Goal: Complete application form

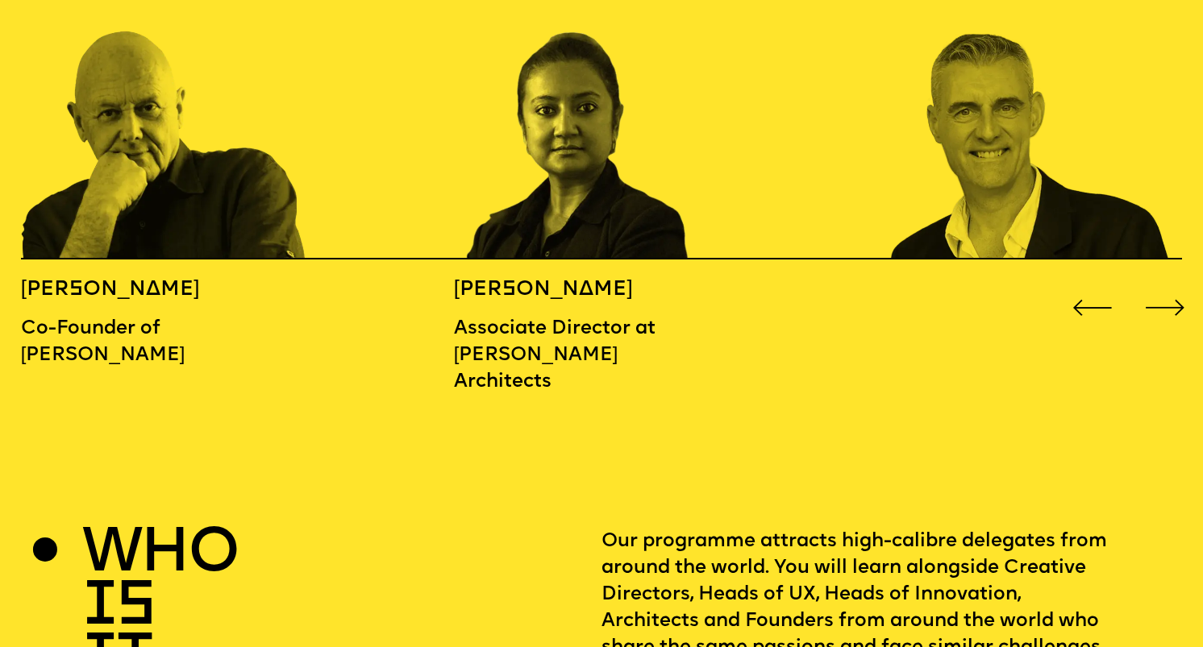
scroll to position [1975, 0]
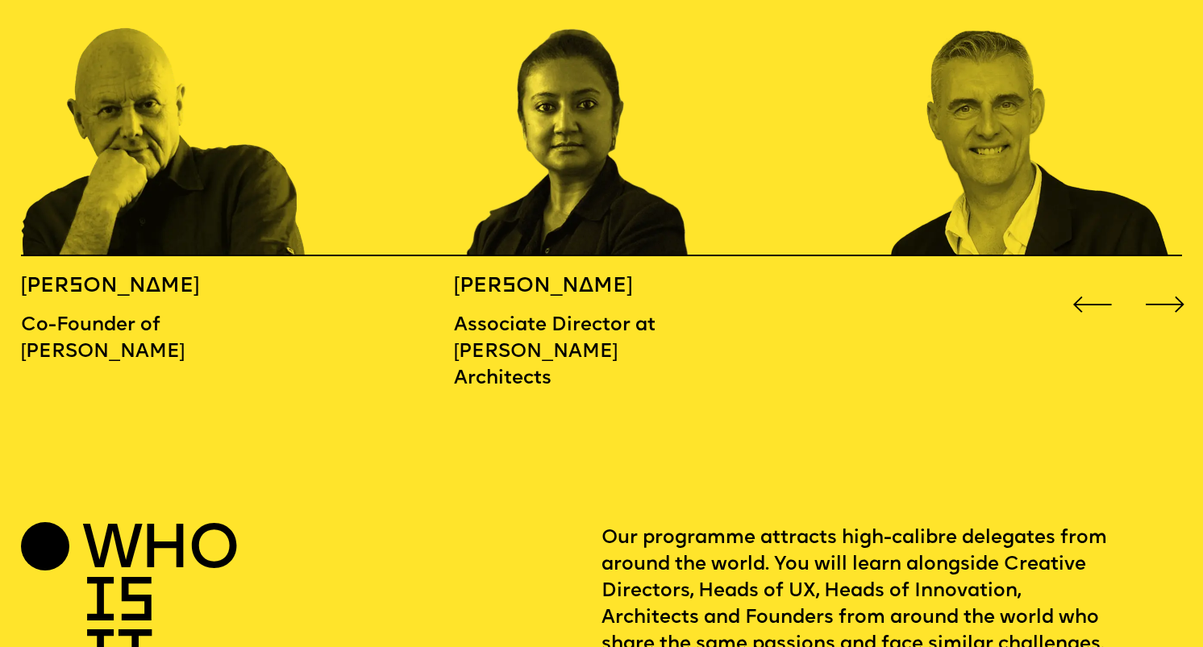
click at [1165, 283] on div "Next slide" at bounding box center [1165, 305] width 48 height 48
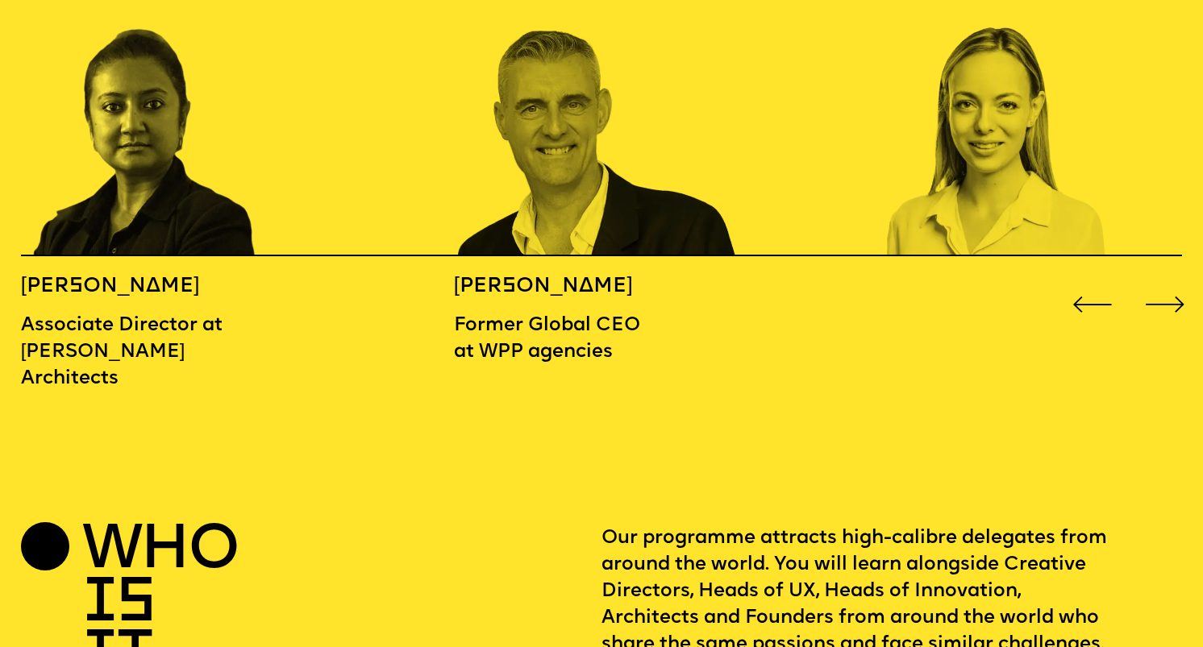
click at [1165, 283] on div "Next slide" at bounding box center [1165, 305] width 48 height 48
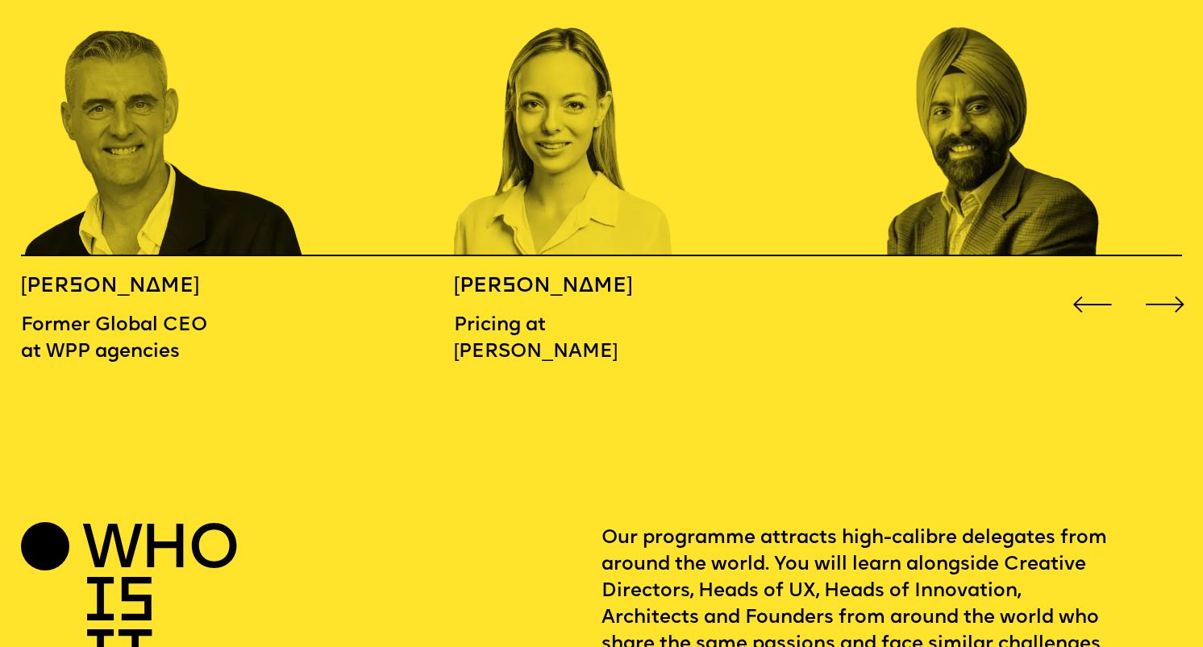
click at [1165, 283] on div "Next slide" at bounding box center [1165, 305] width 48 height 48
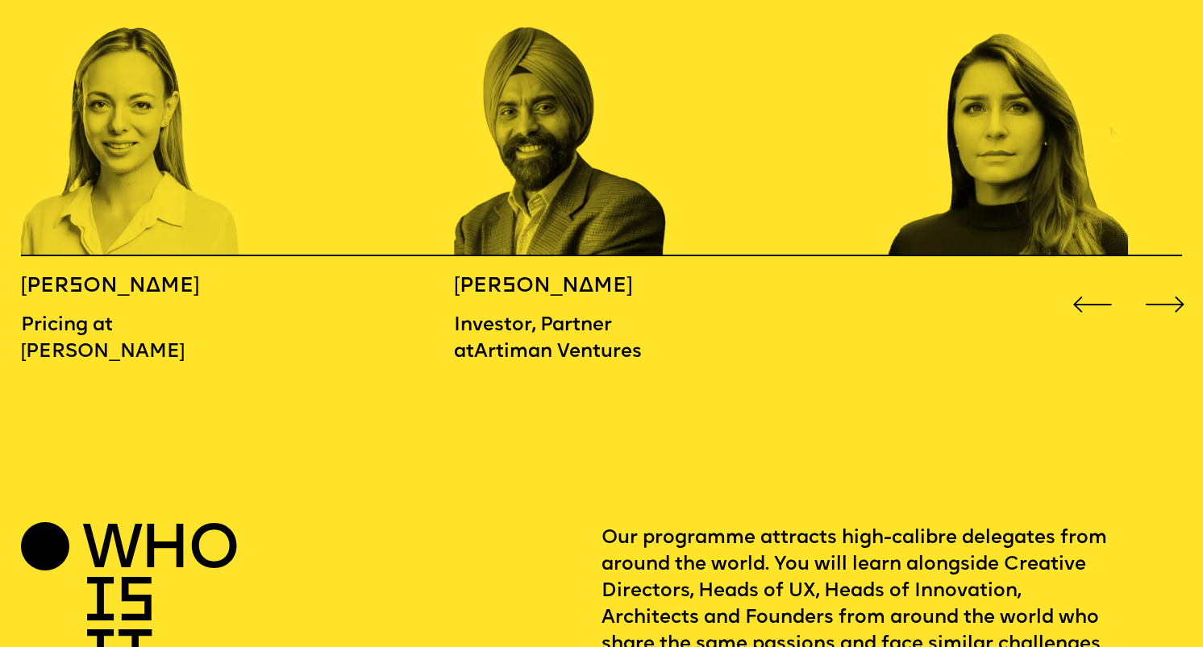
click at [1165, 283] on div "Next slide" at bounding box center [1165, 305] width 48 height 48
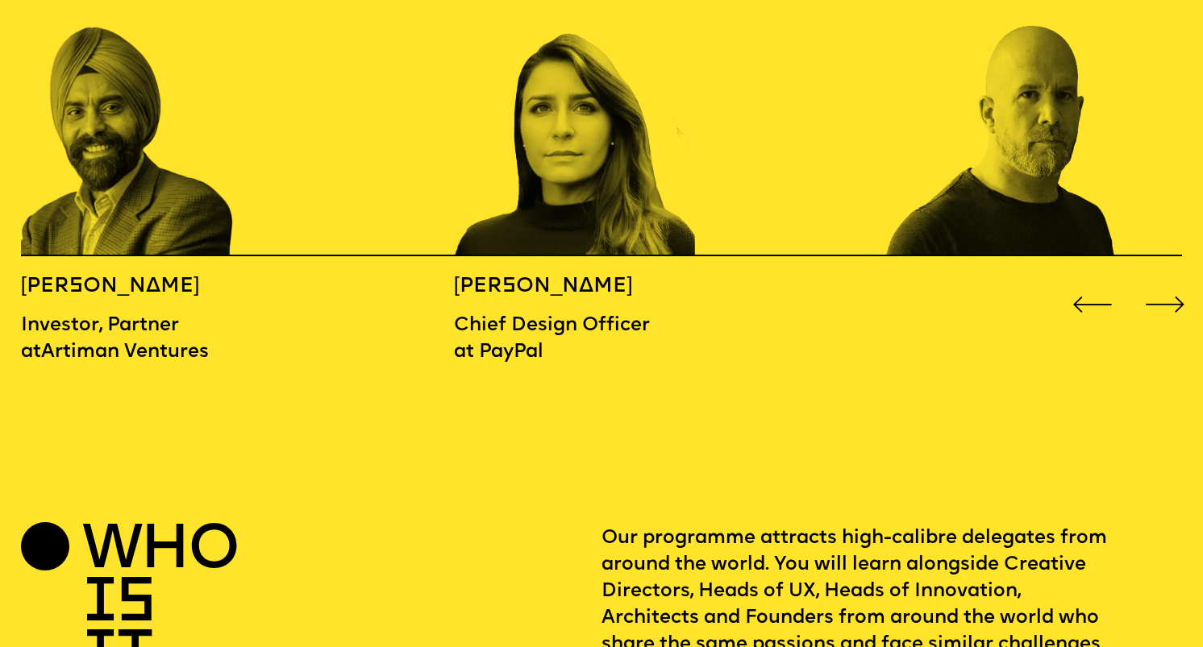
click at [1165, 283] on div "Next slide" at bounding box center [1165, 305] width 48 height 48
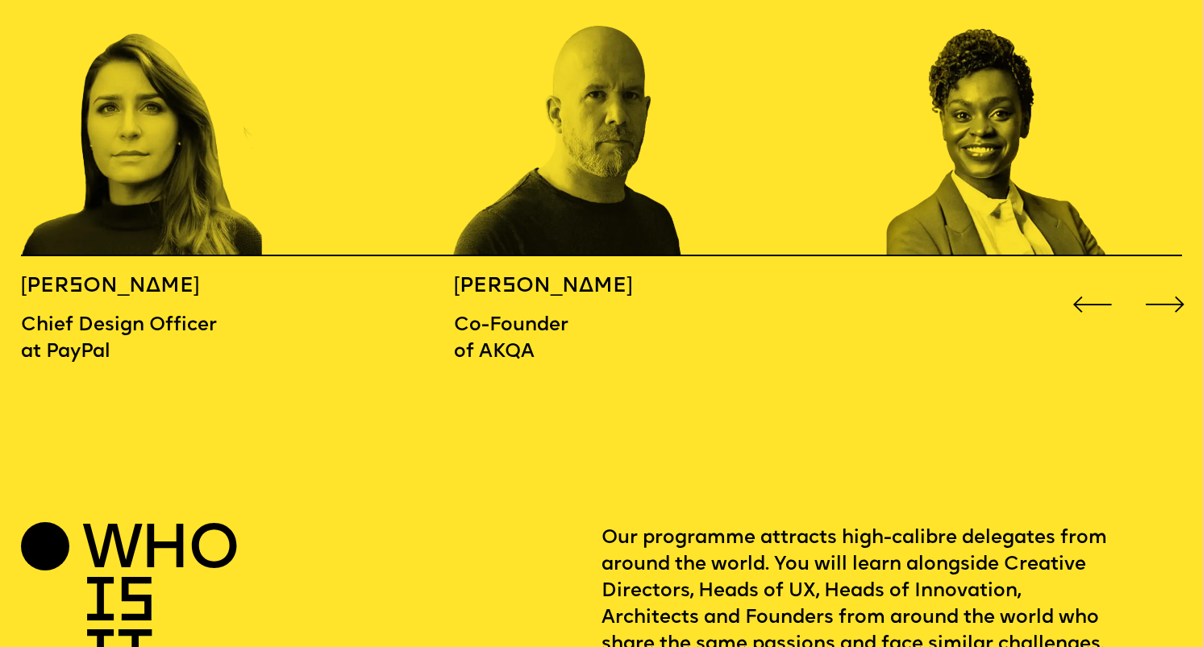
click at [1165, 283] on div "Next slide" at bounding box center [1165, 305] width 48 height 48
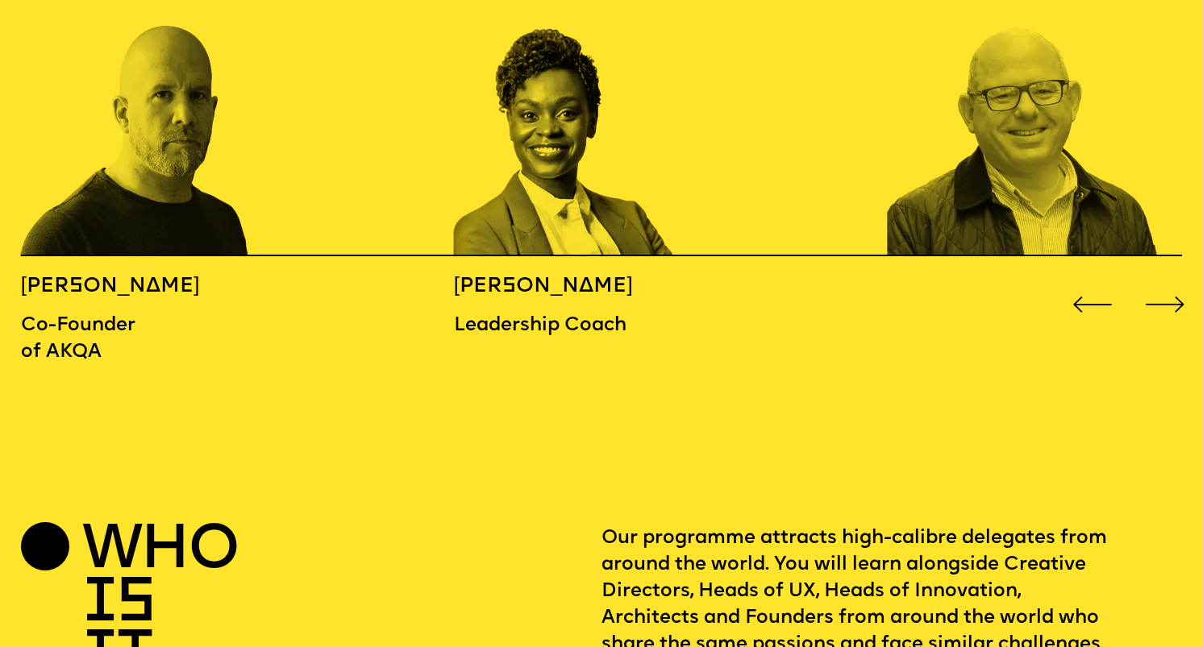
click at [1165, 283] on div "Next slide" at bounding box center [1165, 305] width 48 height 48
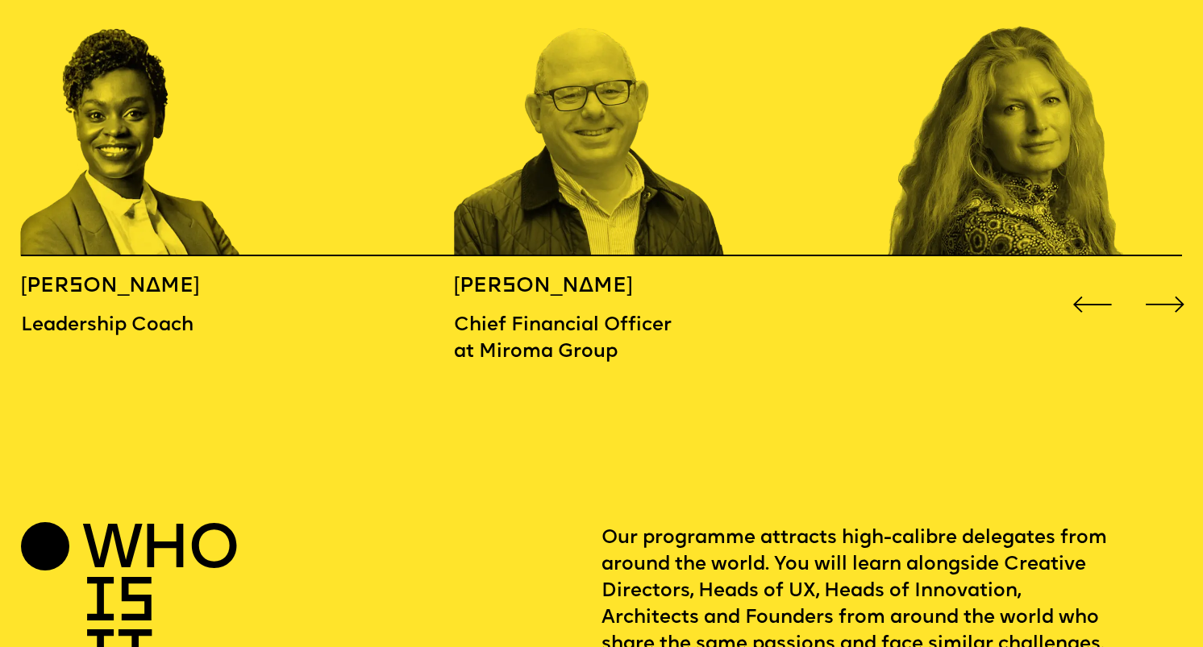
click at [1165, 283] on div "Next slide" at bounding box center [1165, 305] width 48 height 48
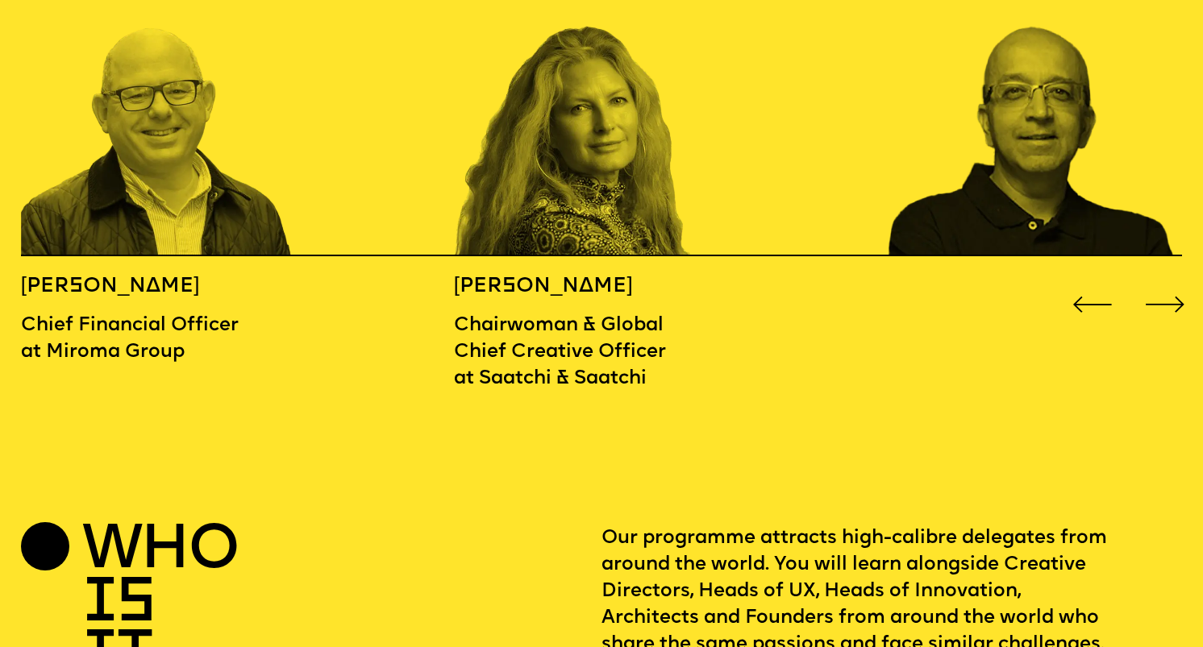
click at [1165, 283] on div "Next slide" at bounding box center [1165, 305] width 48 height 48
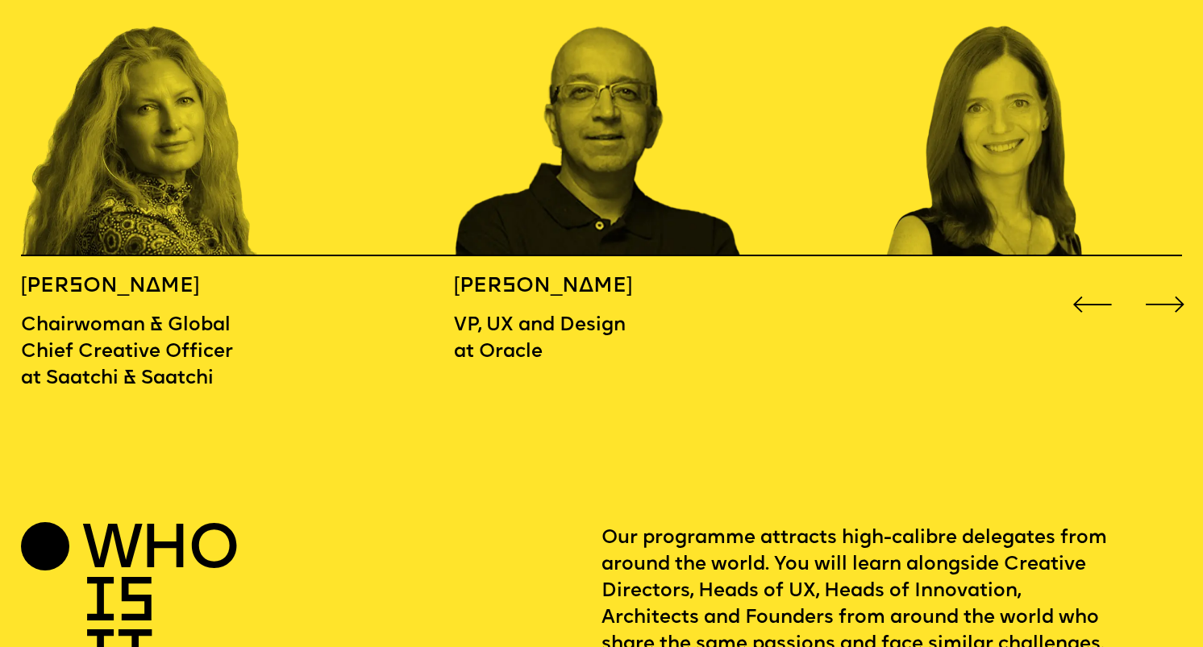
click at [1165, 283] on div "Next slide" at bounding box center [1165, 305] width 48 height 48
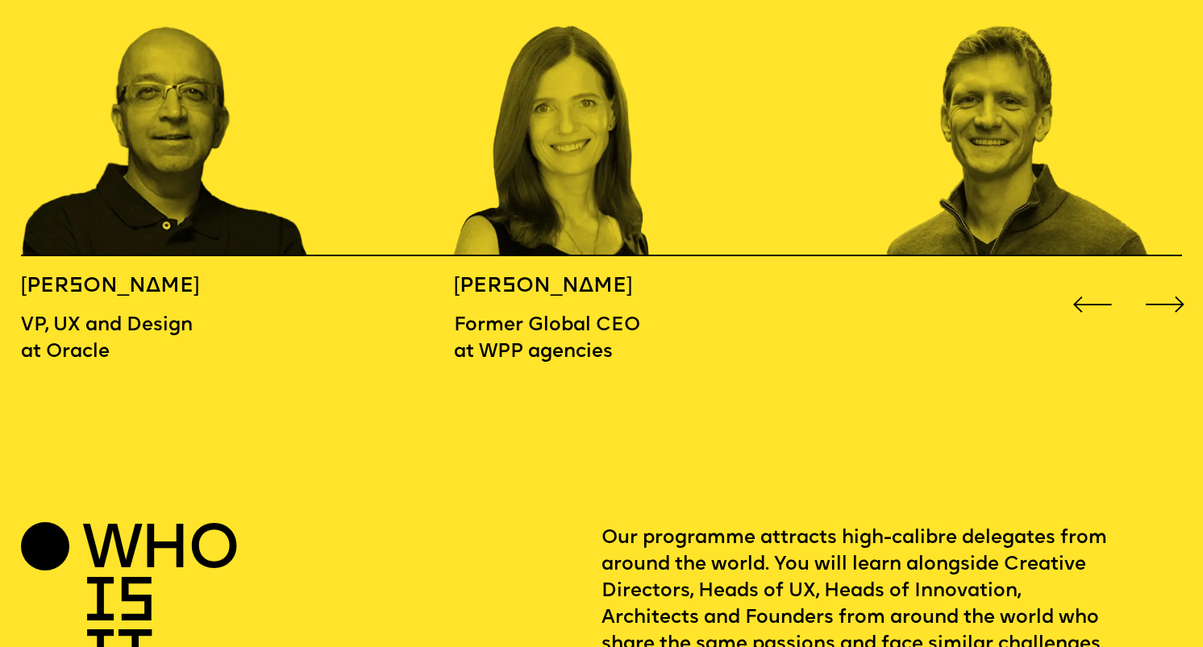
click at [1165, 283] on div "Next slide" at bounding box center [1165, 305] width 48 height 48
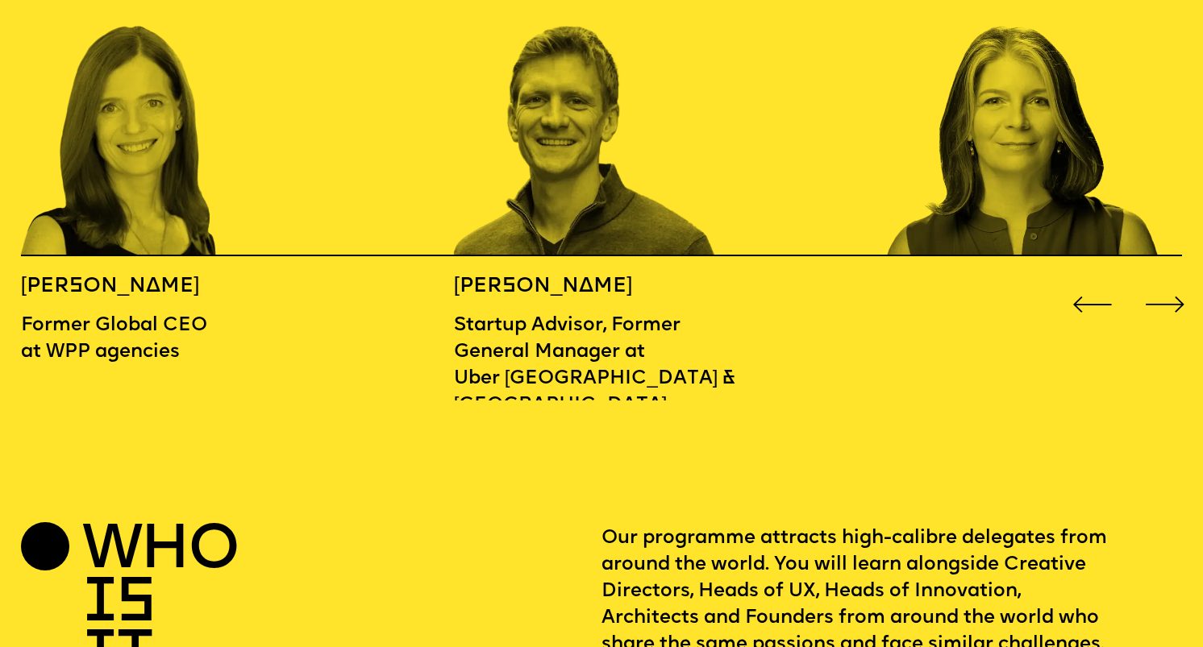
click at [1165, 283] on div "Next slide" at bounding box center [1165, 305] width 48 height 48
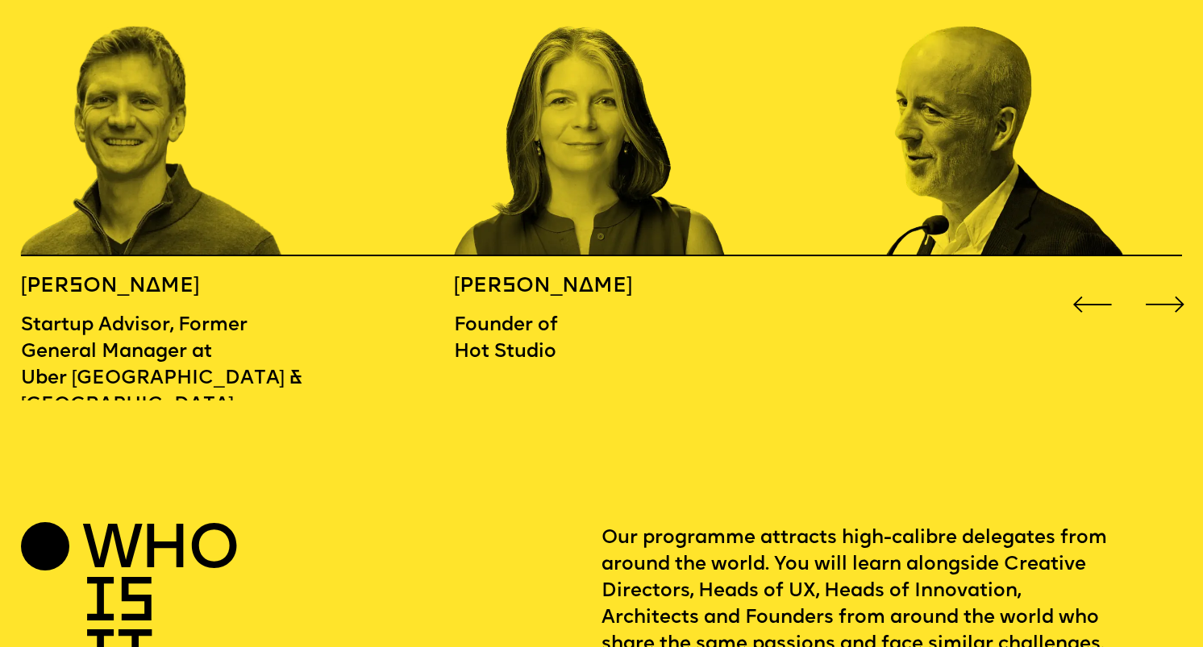
click at [1165, 283] on div "Next slide" at bounding box center [1165, 305] width 48 height 48
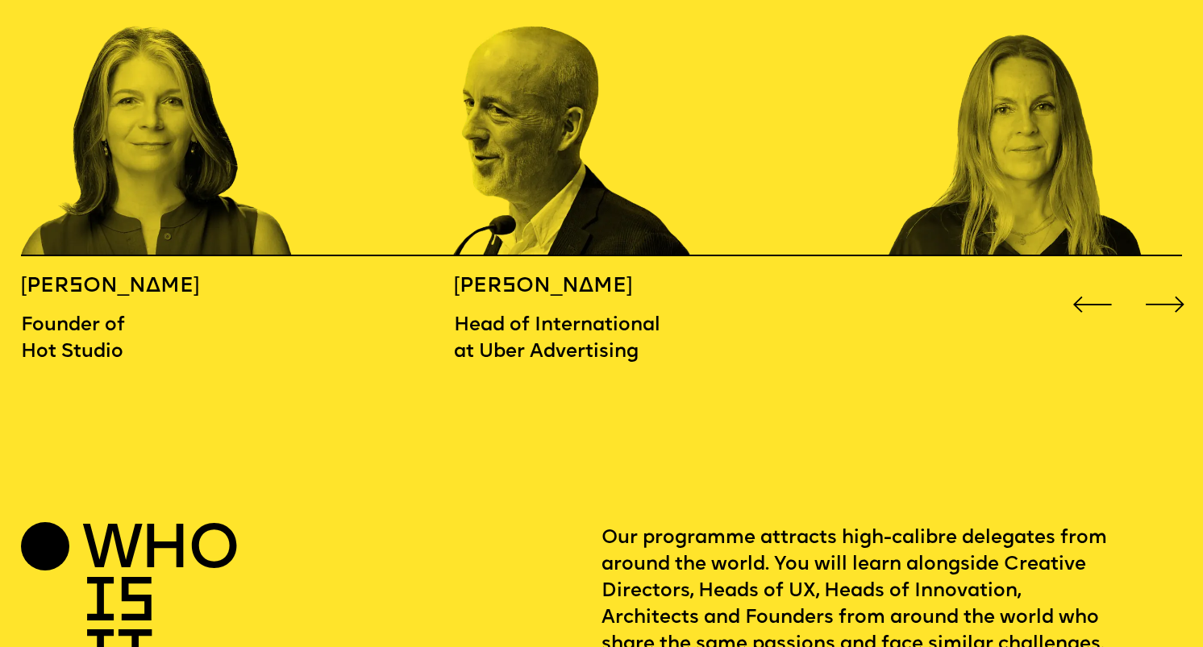
click at [1165, 283] on div "Next slide" at bounding box center [1165, 305] width 48 height 48
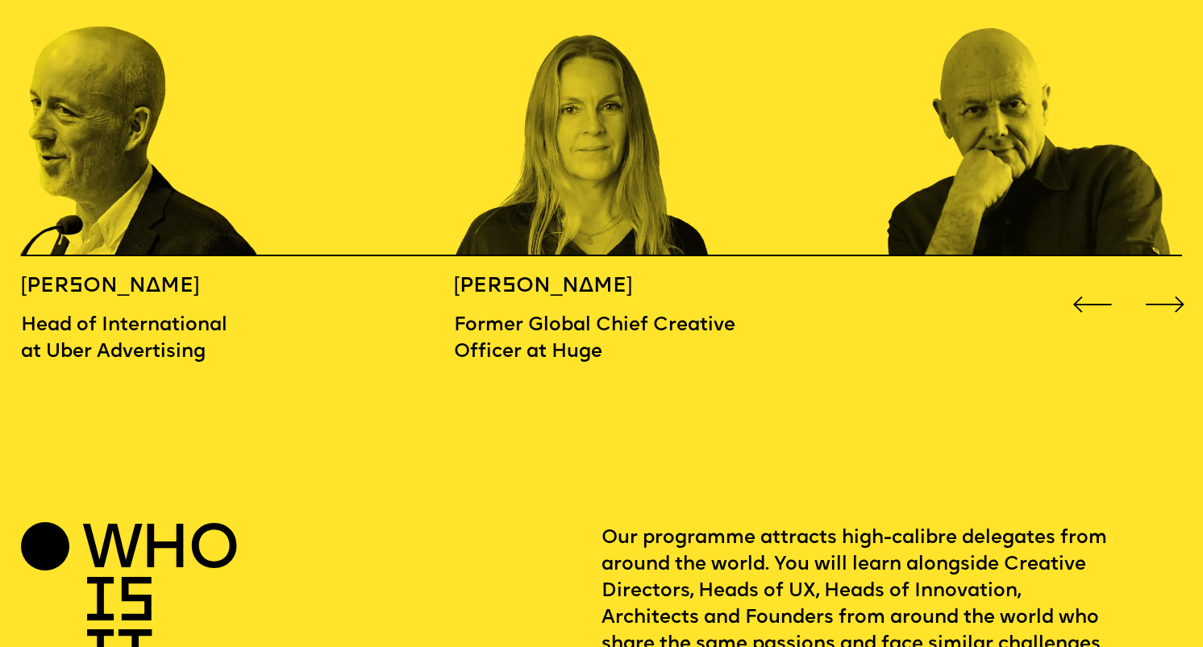
click at [1165, 283] on div "Next slide" at bounding box center [1165, 305] width 48 height 48
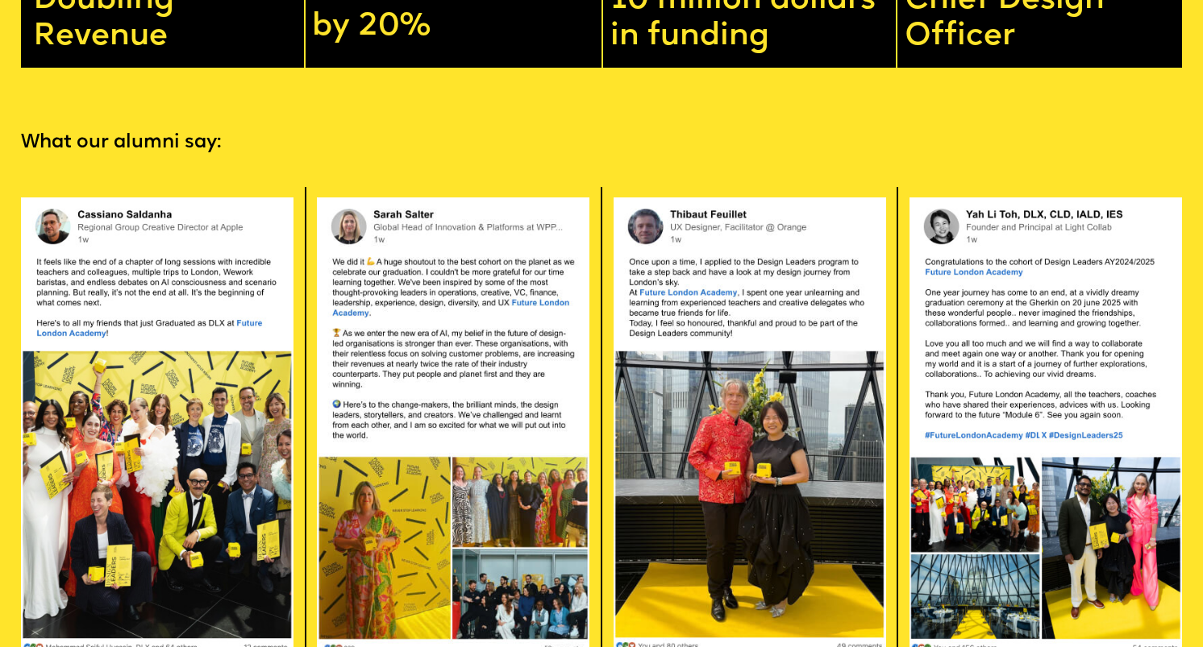
scroll to position [3285, 0]
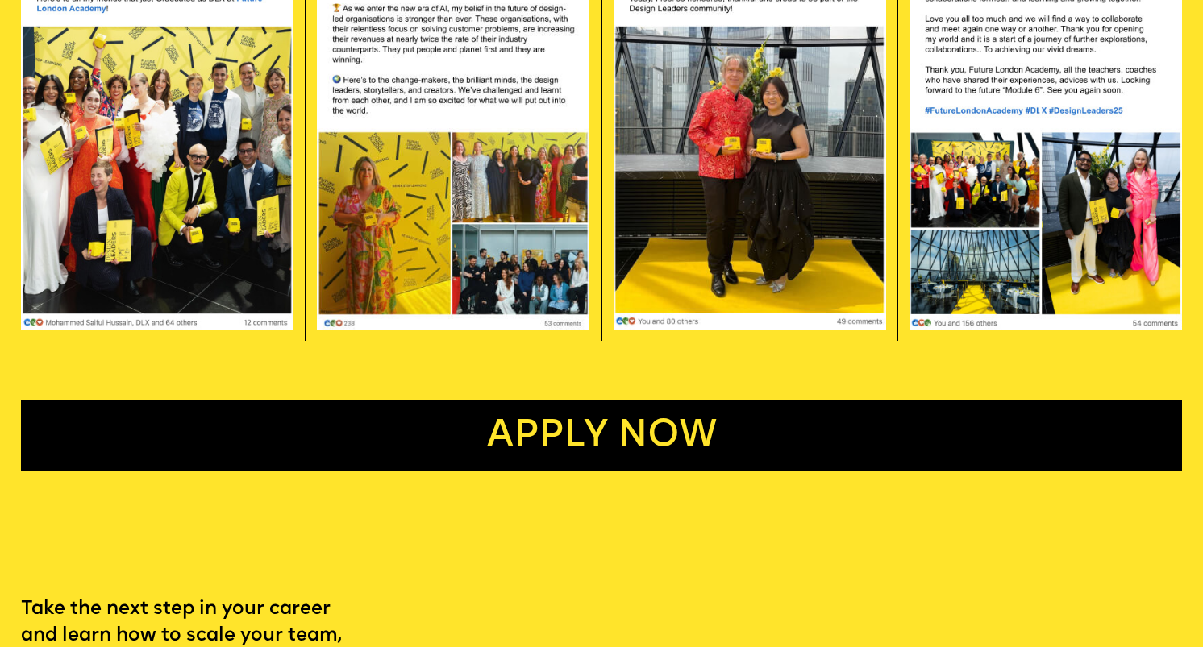
click at [586, 425] on link "Apply now" at bounding box center [601, 436] width 1161 height 72
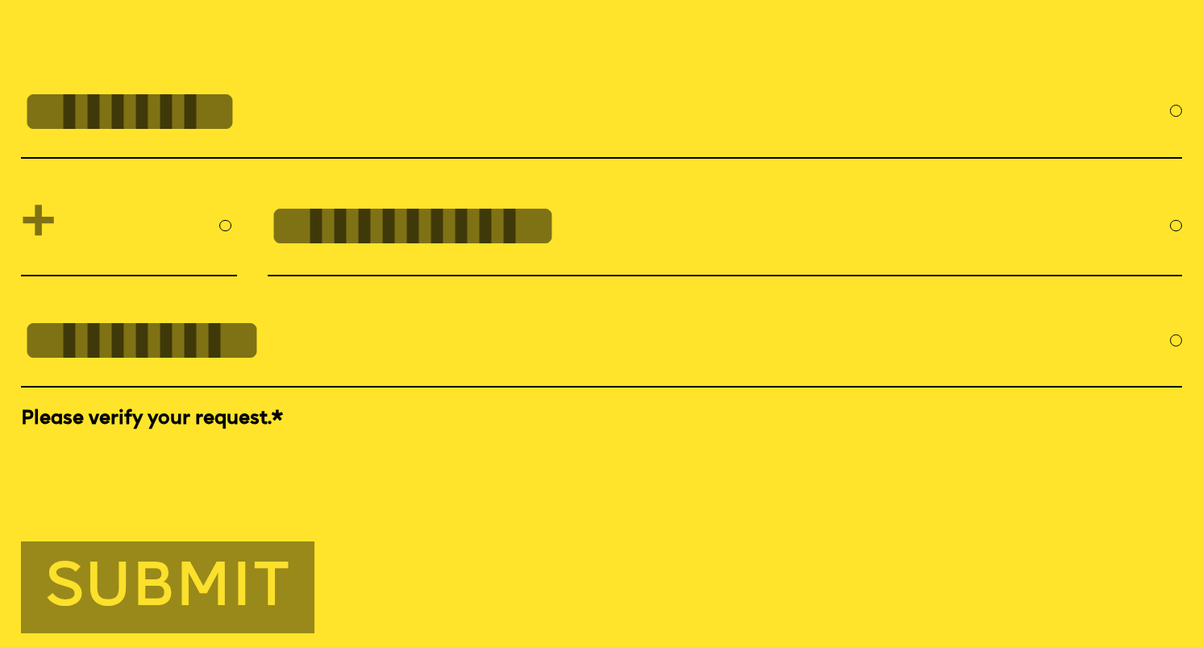
scroll to position [5539, 0]
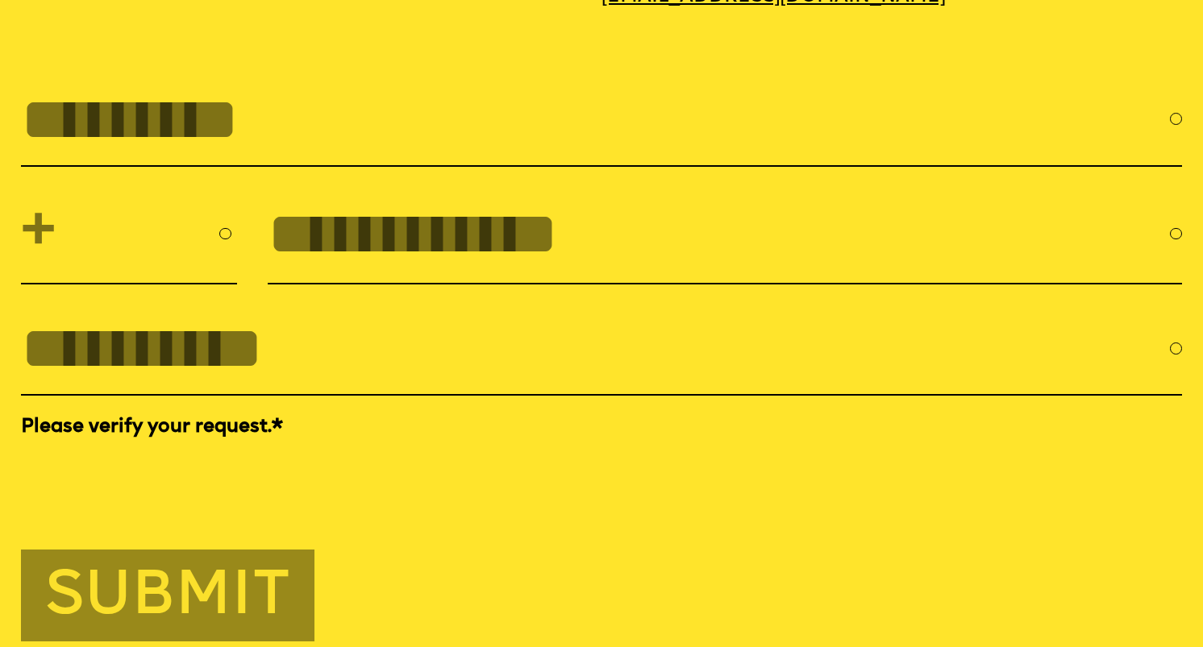
click at [479, 112] on input "FULL NAME" at bounding box center [595, 119] width 1149 height 68
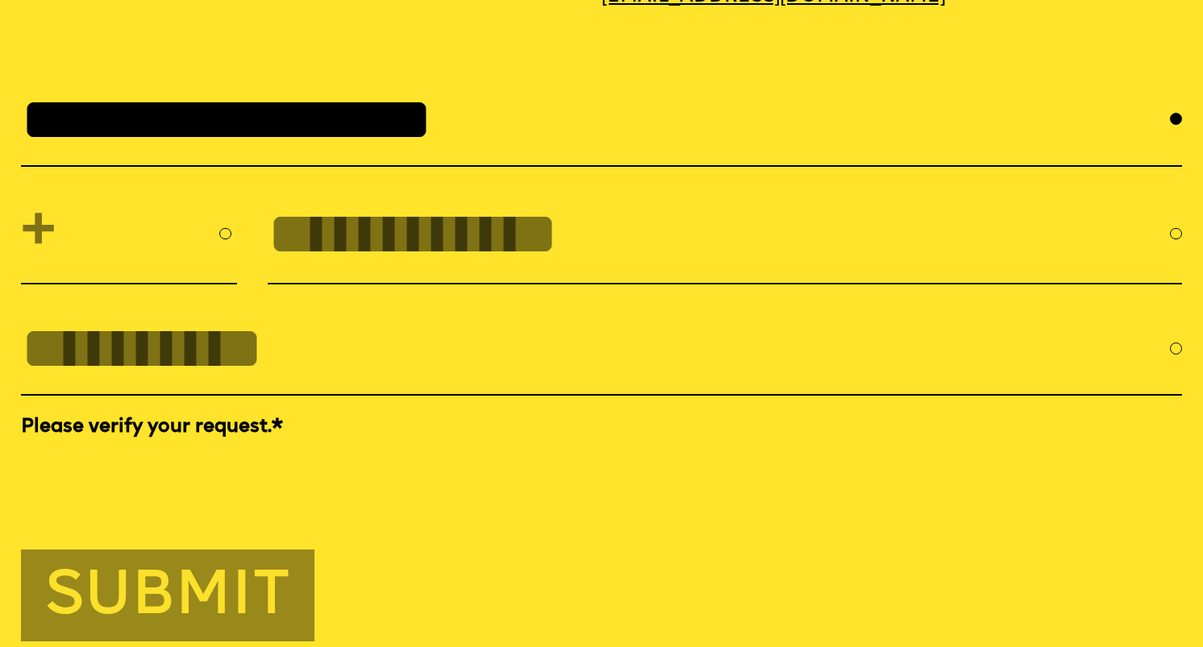
type input "**********"
click at [181, 202] on select "**********" at bounding box center [129, 234] width 217 height 74
select select "***"
click at [336, 223] on input "tel" at bounding box center [719, 234] width 902 height 68
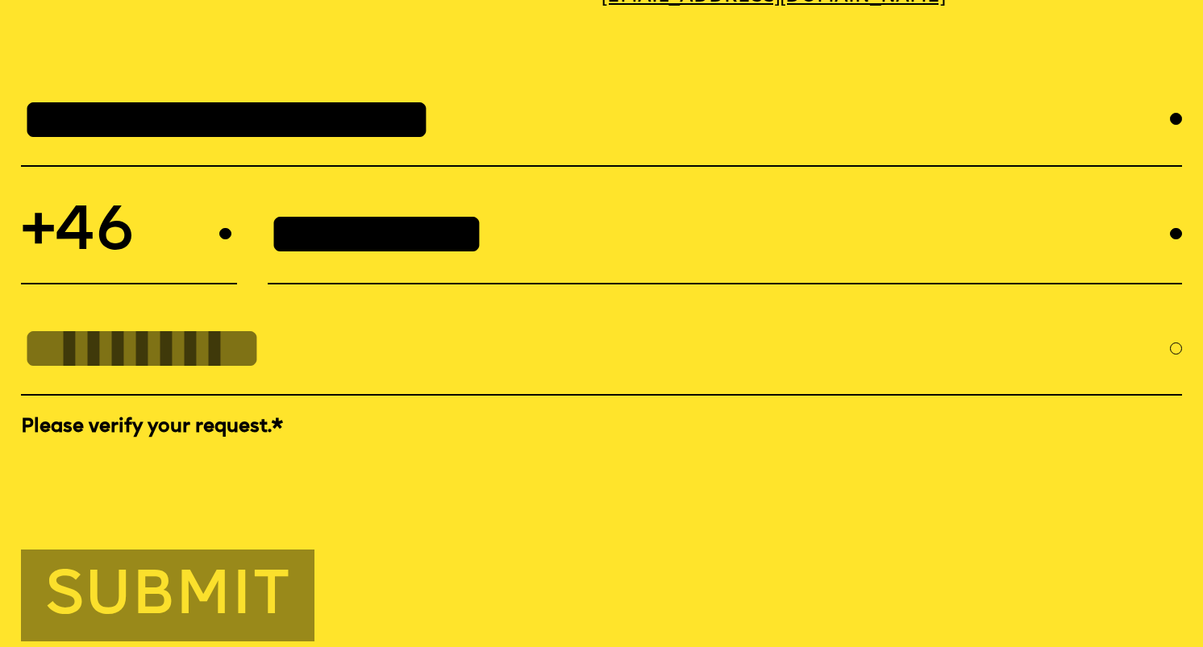
type input "*********"
click at [274, 314] on input "EMAIL *" at bounding box center [595, 348] width 1149 height 68
click at [242, 106] on input "**********" at bounding box center [595, 119] width 1149 height 68
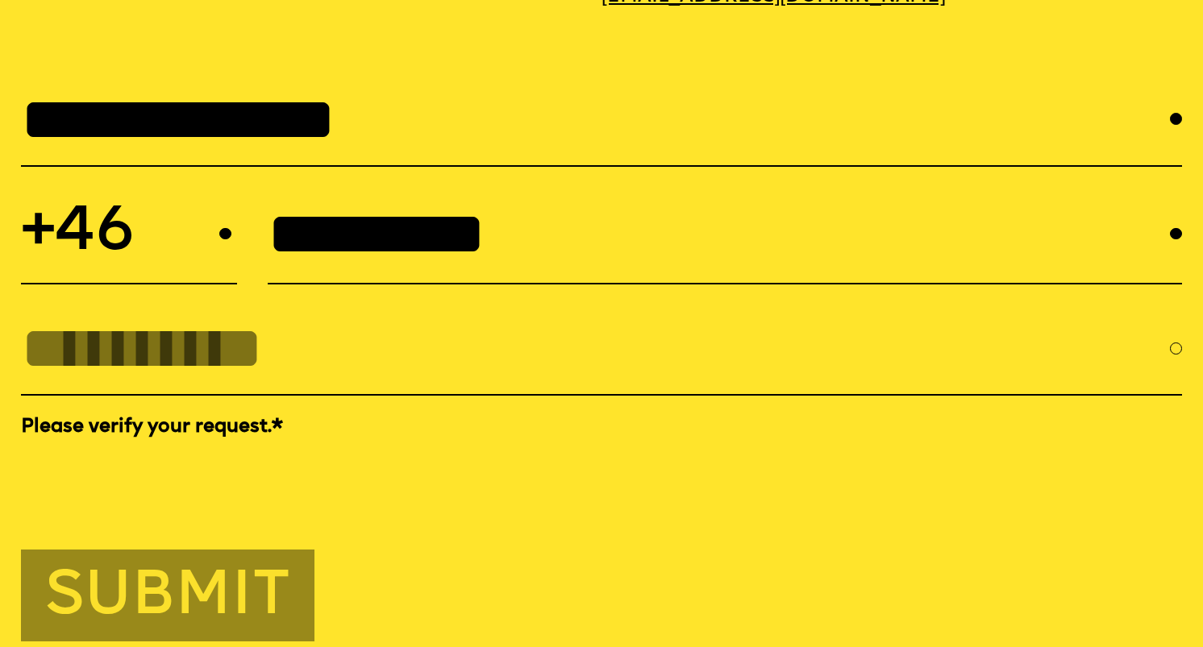
type input "**********"
click at [220, 302] on div at bounding box center [601, 349] width 1161 height 94
click at [215, 316] on input "EMAIL *" at bounding box center [595, 348] width 1149 height 68
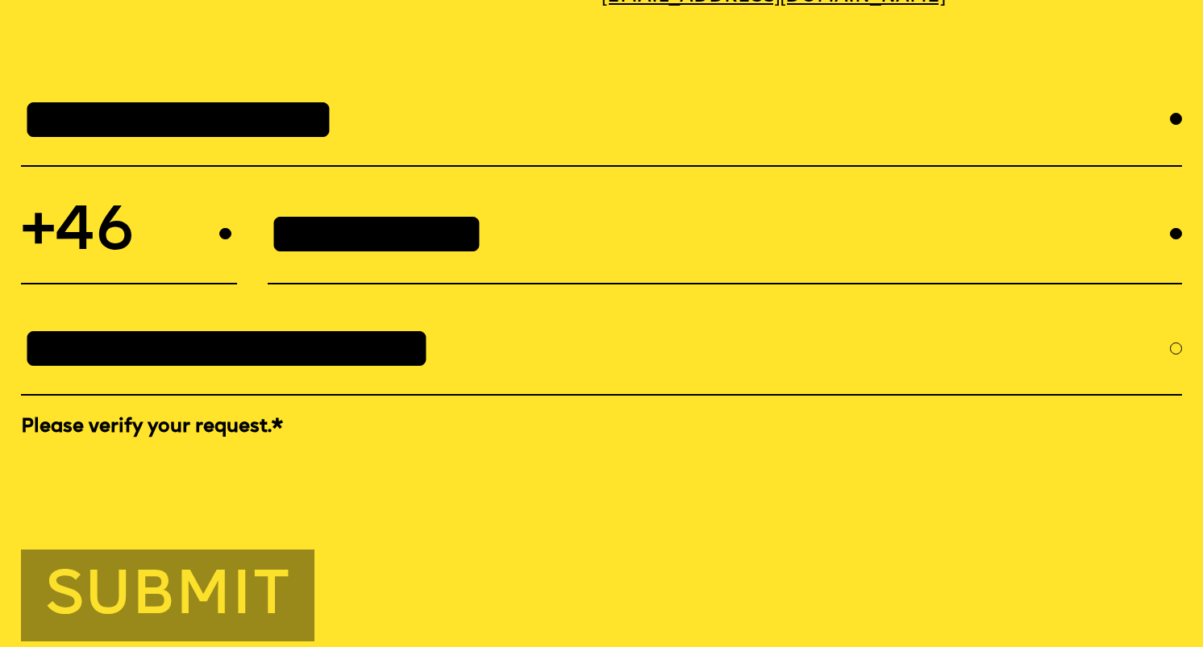
type input "**********"
click at [254, 591] on button "Submit" at bounding box center [167, 596] width 293 height 92
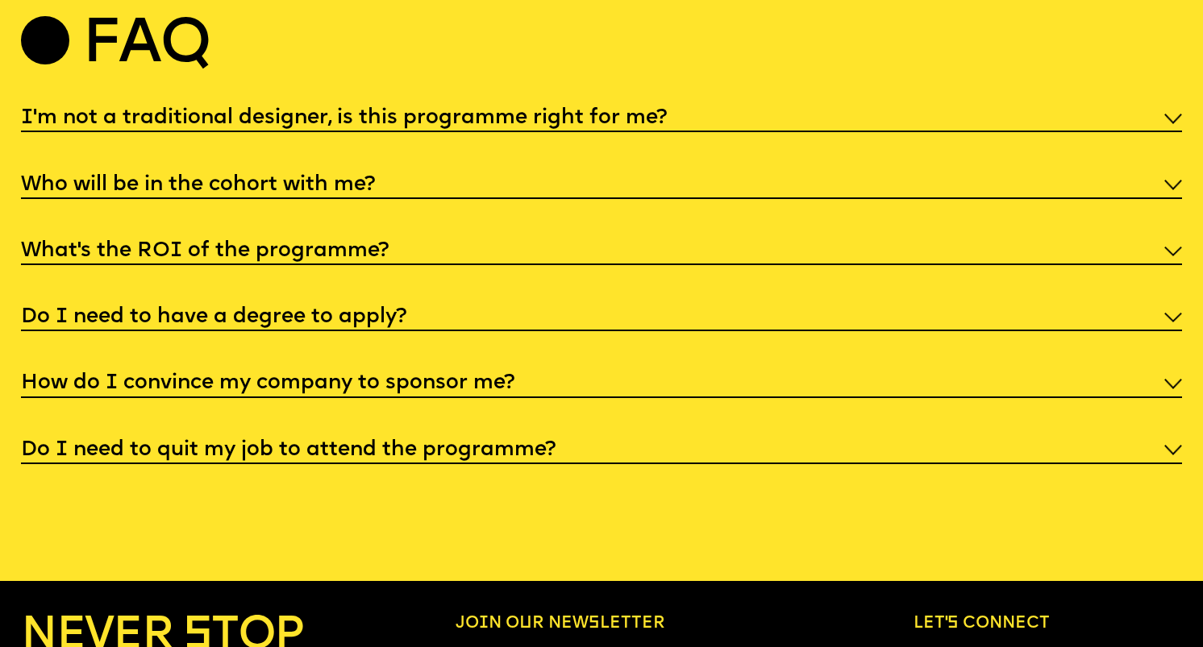
scroll to position [5941, 0]
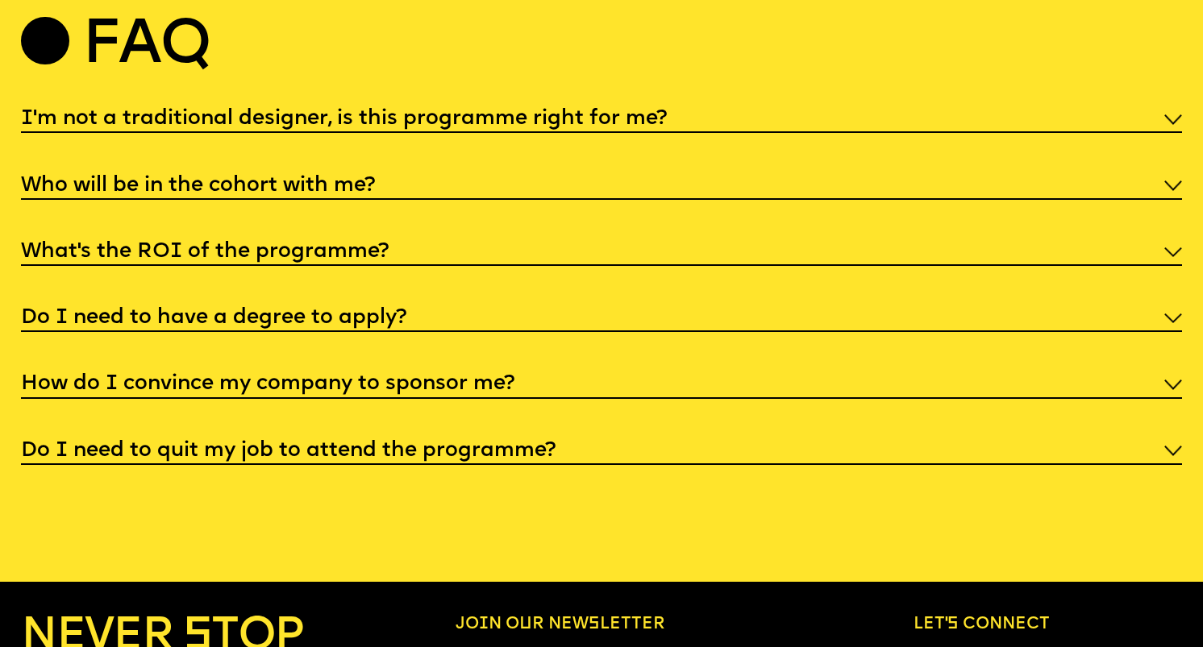
click at [412, 235] on div "What’s the ROI of the programme?" at bounding box center [601, 250] width 1161 height 31
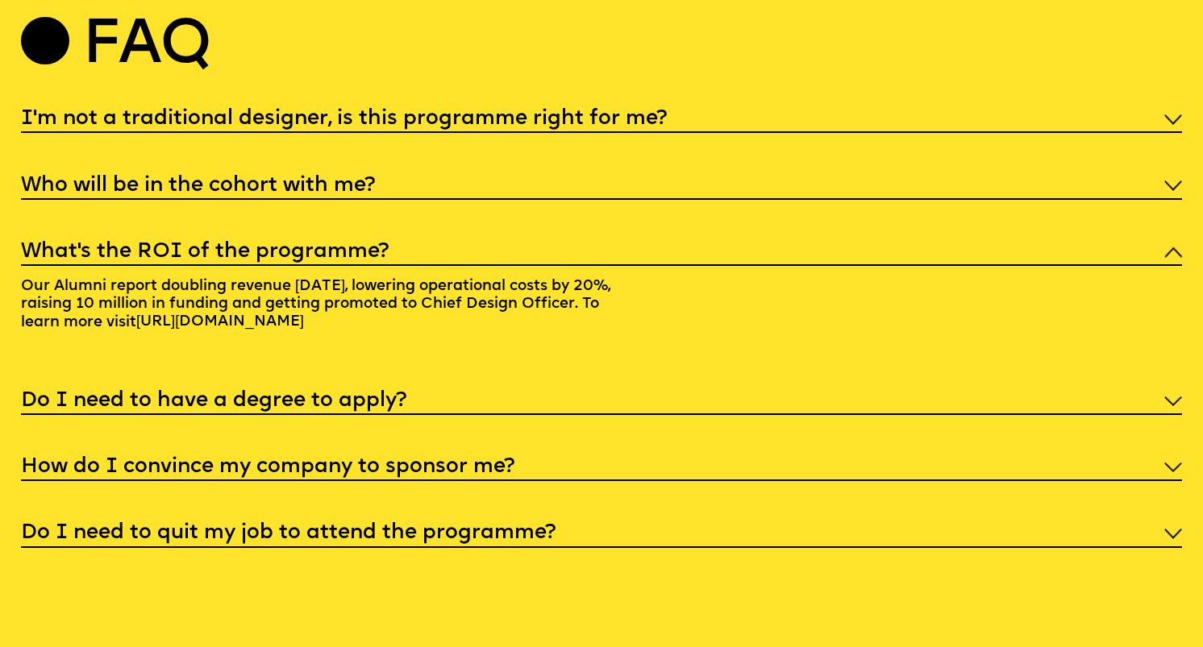
click at [402, 393] on h5 "Do I need to have a degree to apply?" at bounding box center [213, 401] width 385 height 16
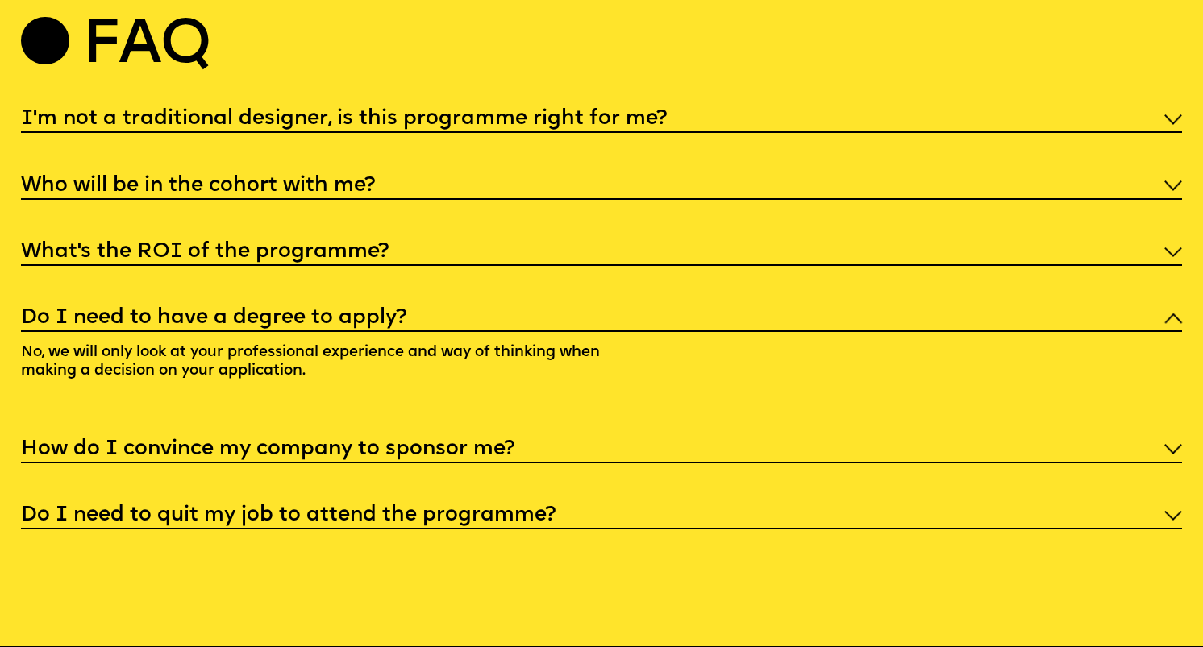
click at [384, 403] on div "I'm not a traditional designer, is this programme right for me? Though the prog…" at bounding box center [601, 316] width 1161 height 427
click at [382, 433] on div "How do I convince my company to sponsor me?" at bounding box center [601, 448] width 1161 height 31
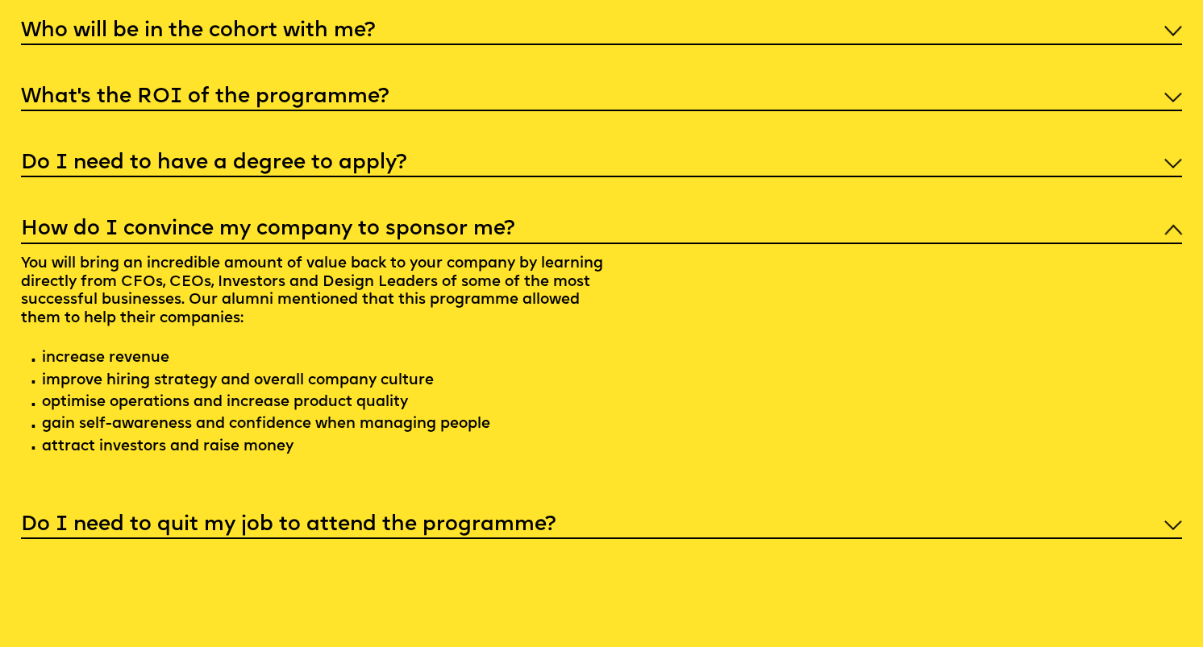
scroll to position [6099, 0]
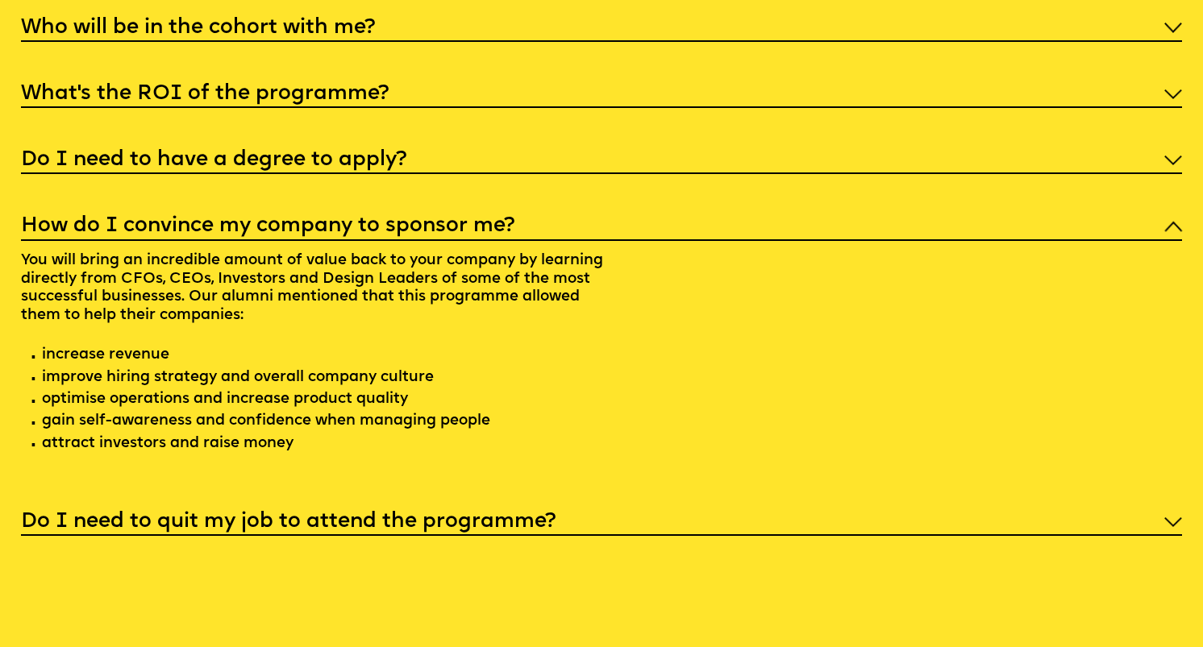
click at [360, 514] on h5 "Do I need to quit my job to attend the programme?" at bounding box center [288, 522] width 535 height 16
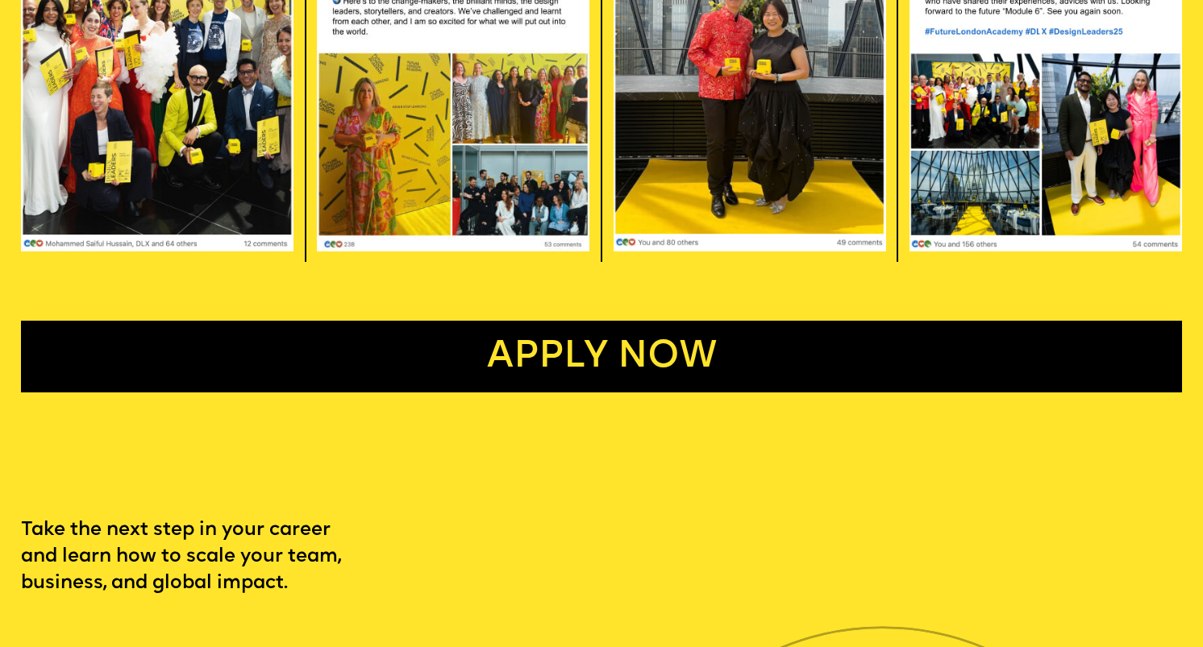
scroll to position [3681, 0]
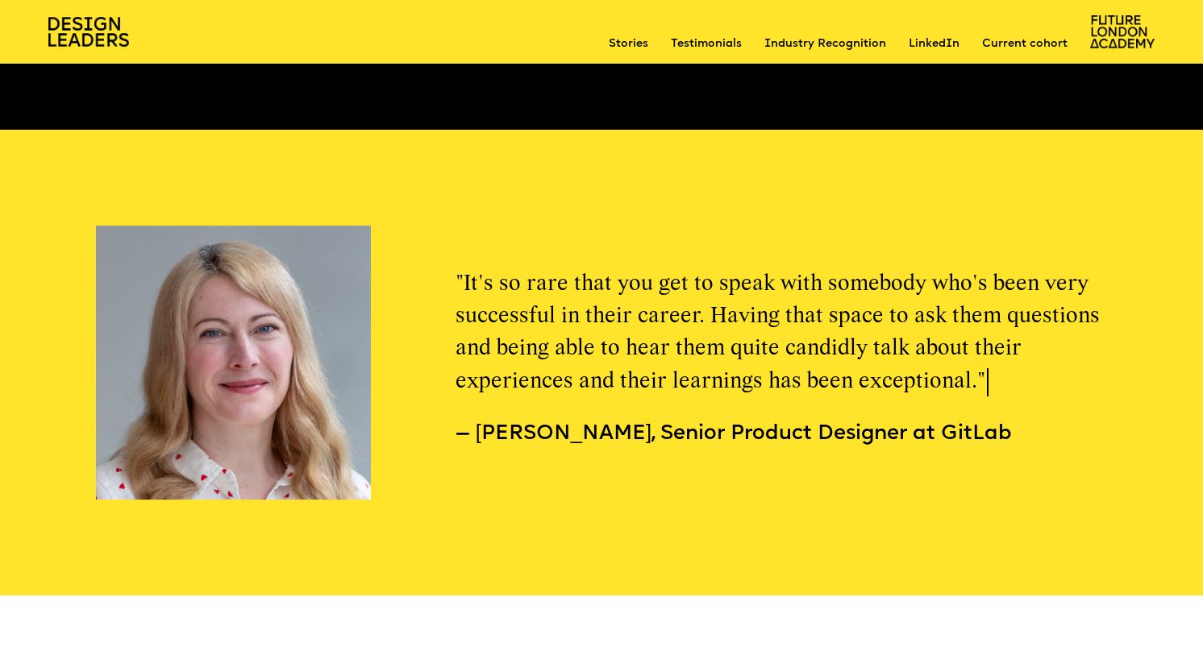
scroll to position [8355, 0]
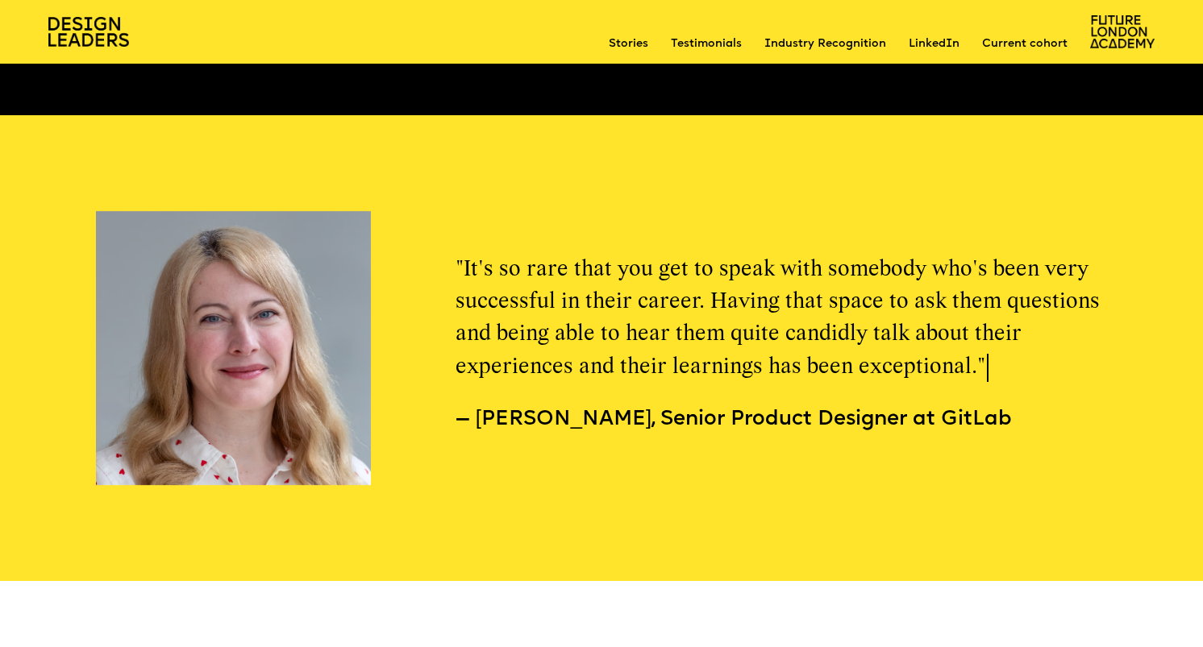
click at [1012, 44] on link "Current cohort" at bounding box center [1024, 44] width 85 height 16
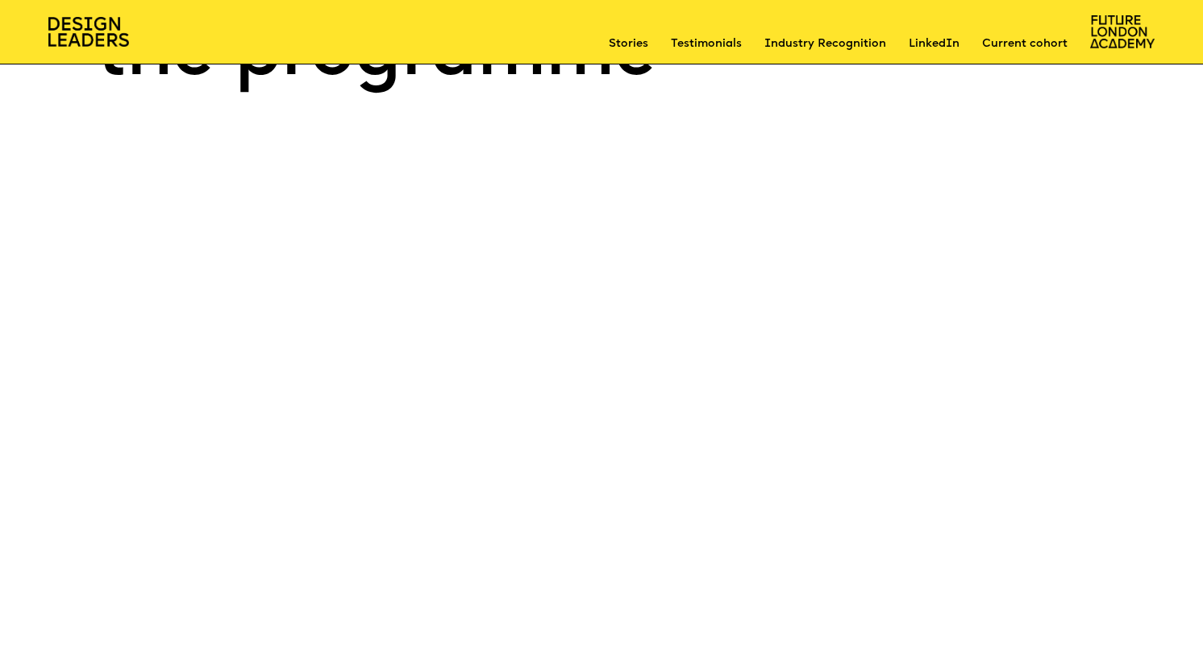
scroll to position [12179, 0]
